Goal: Navigation & Orientation: Find specific page/section

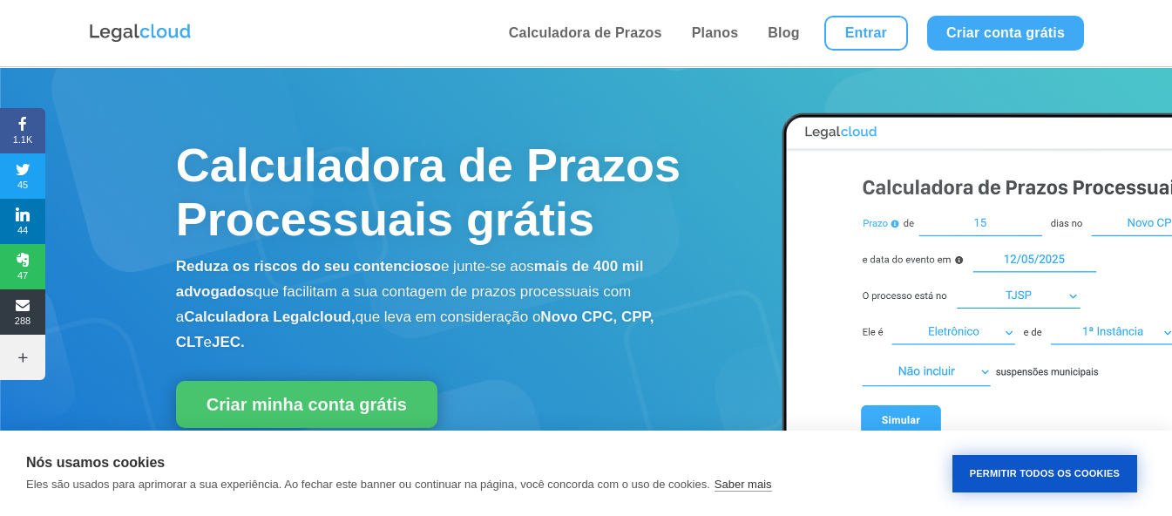
click at [1049, 472] on button "Permitir Todos os Cookies" at bounding box center [1045, 473] width 185 height 37
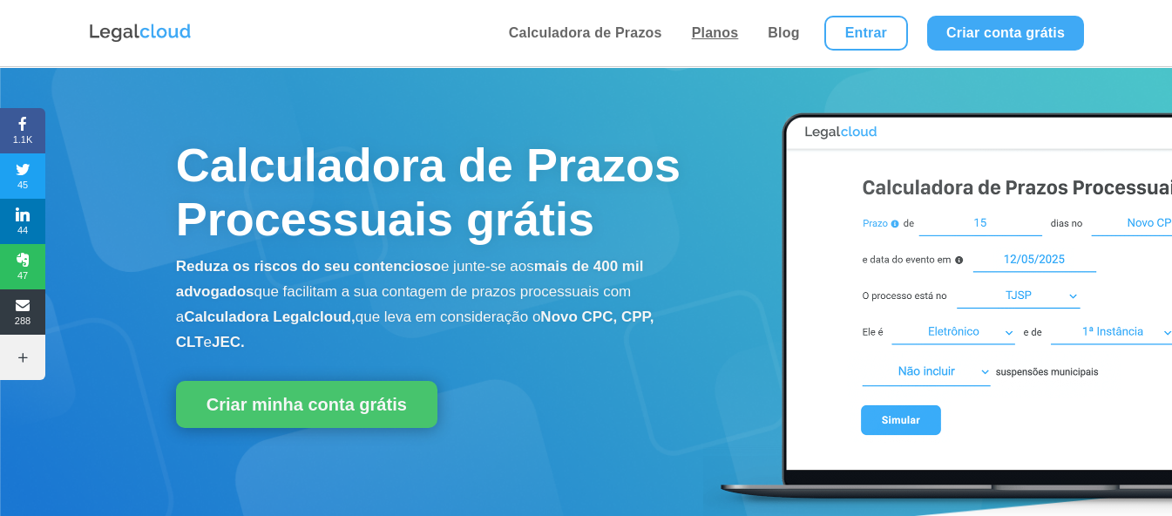
click at [725, 31] on link "Planos" at bounding box center [716, 33] width 58 height 66
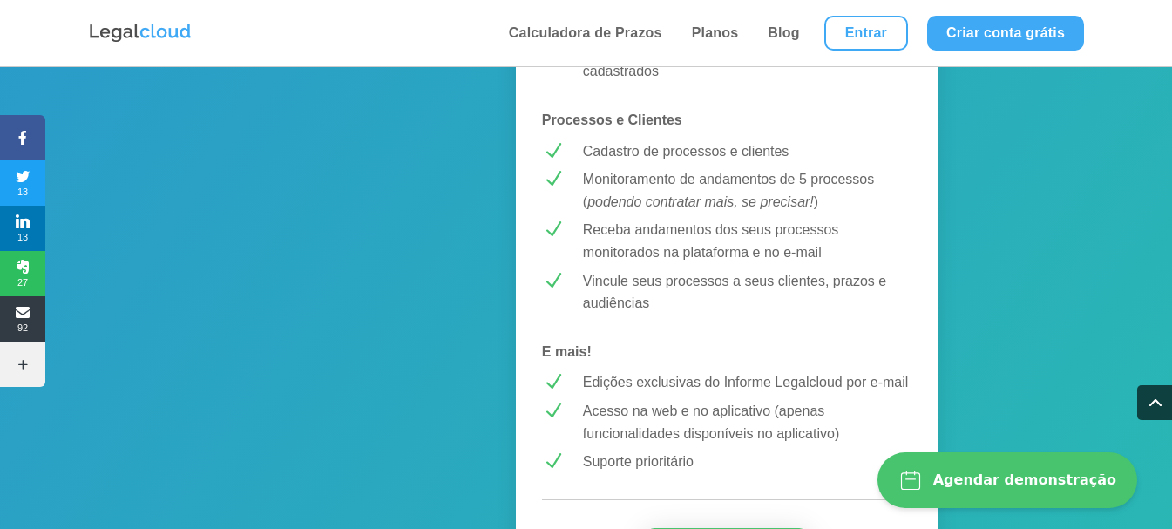
scroll to position [1656, 0]
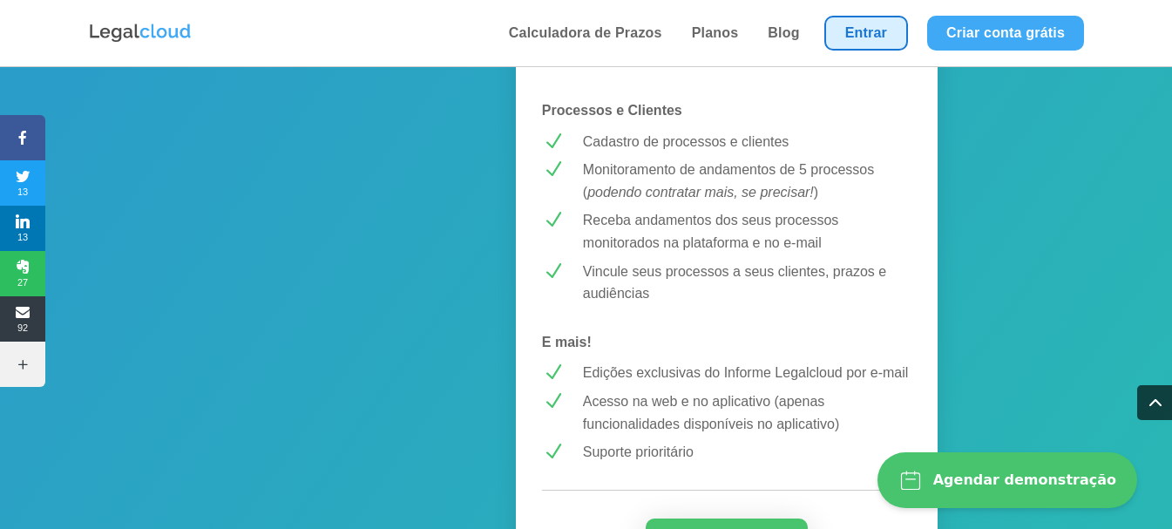
click at [876, 32] on link "Entrar" at bounding box center [867, 33] width 84 height 35
